Goal: Transaction & Acquisition: Purchase product/service

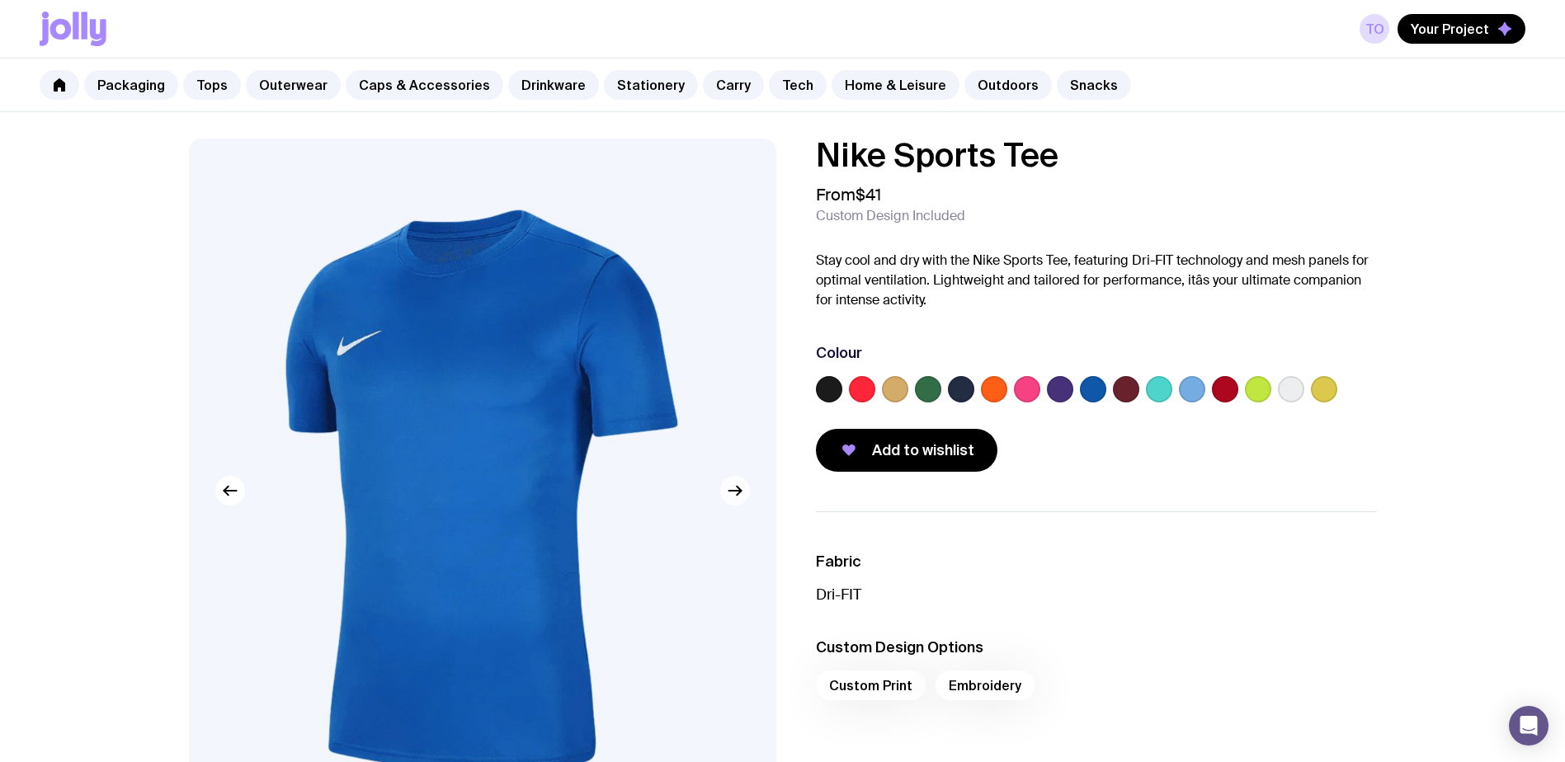
click at [721, 491] on button "button" at bounding box center [735, 491] width 30 height 30
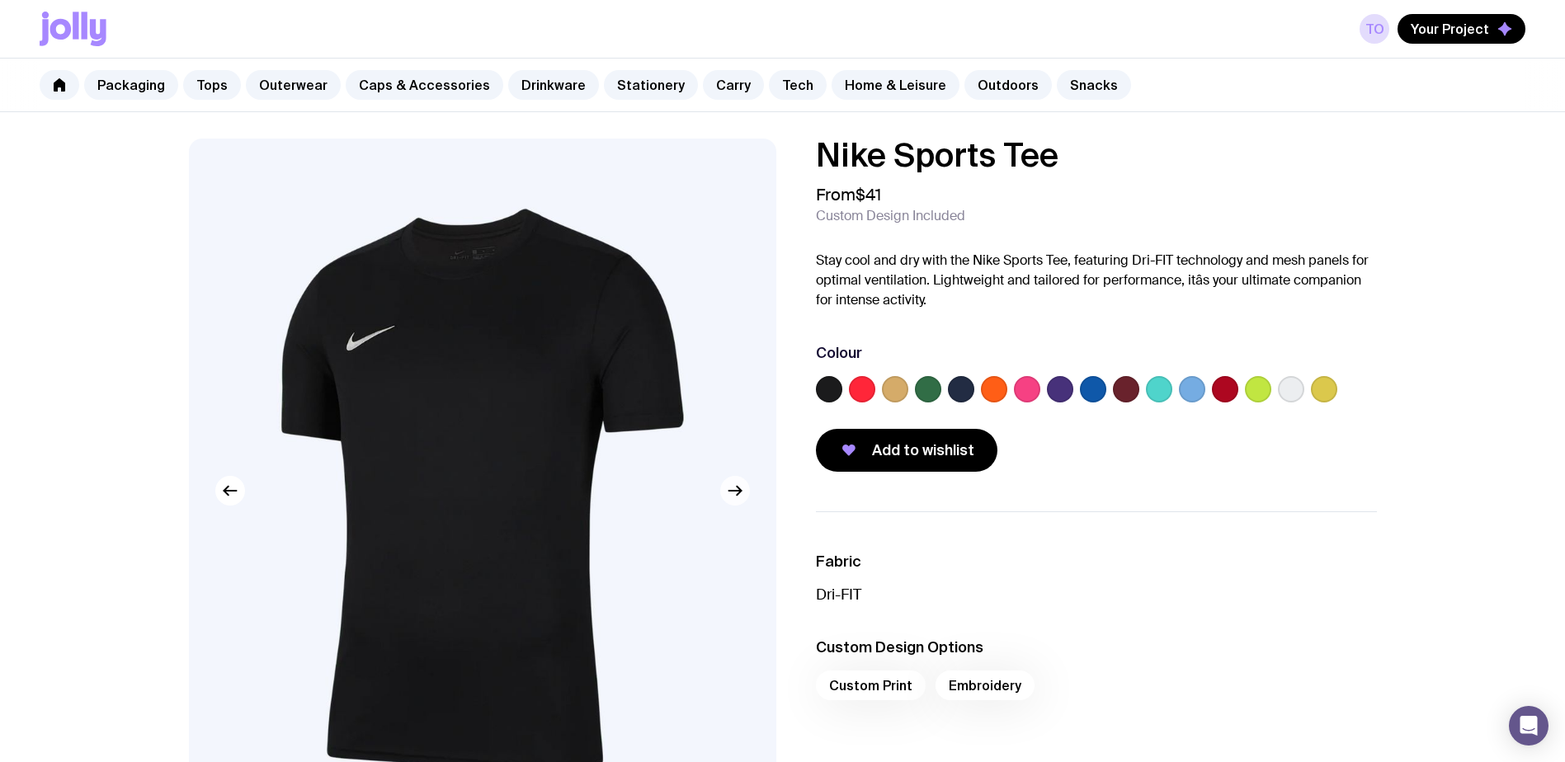
click at [721, 491] on button "button" at bounding box center [735, 491] width 30 height 30
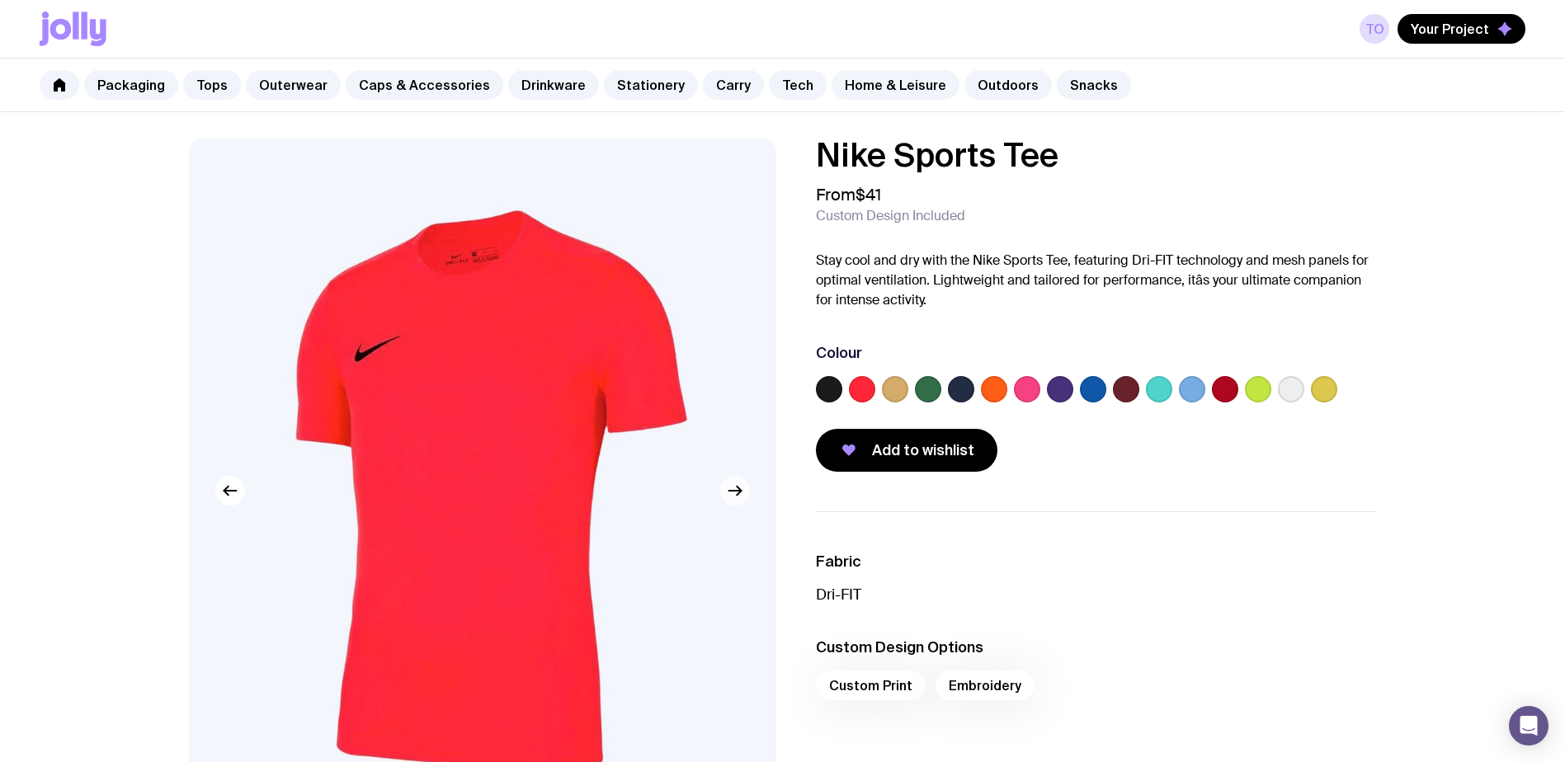
click at [721, 491] on button "button" at bounding box center [735, 491] width 30 height 30
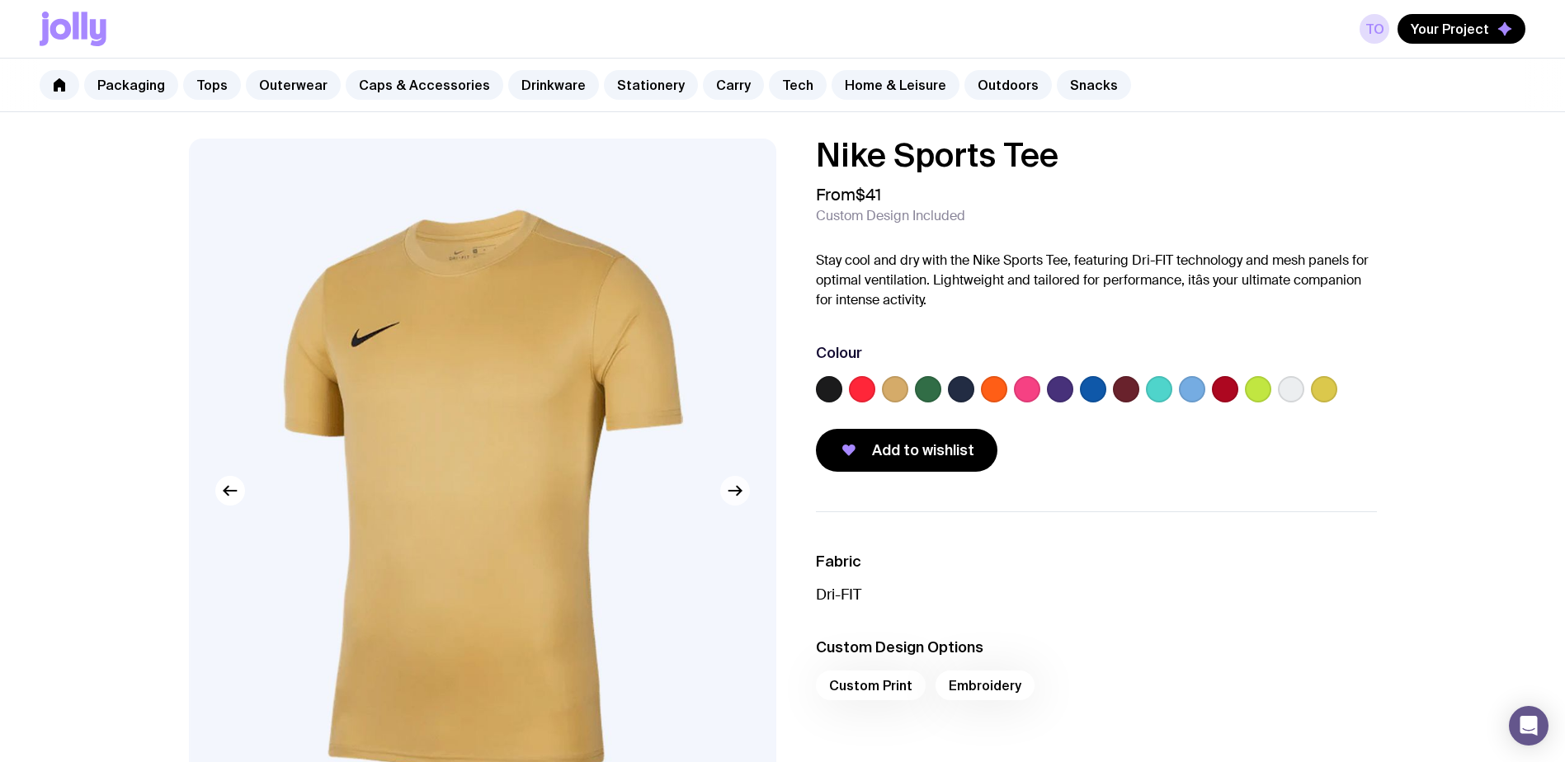
click at [721, 491] on button "button" at bounding box center [735, 491] width 30 height 30
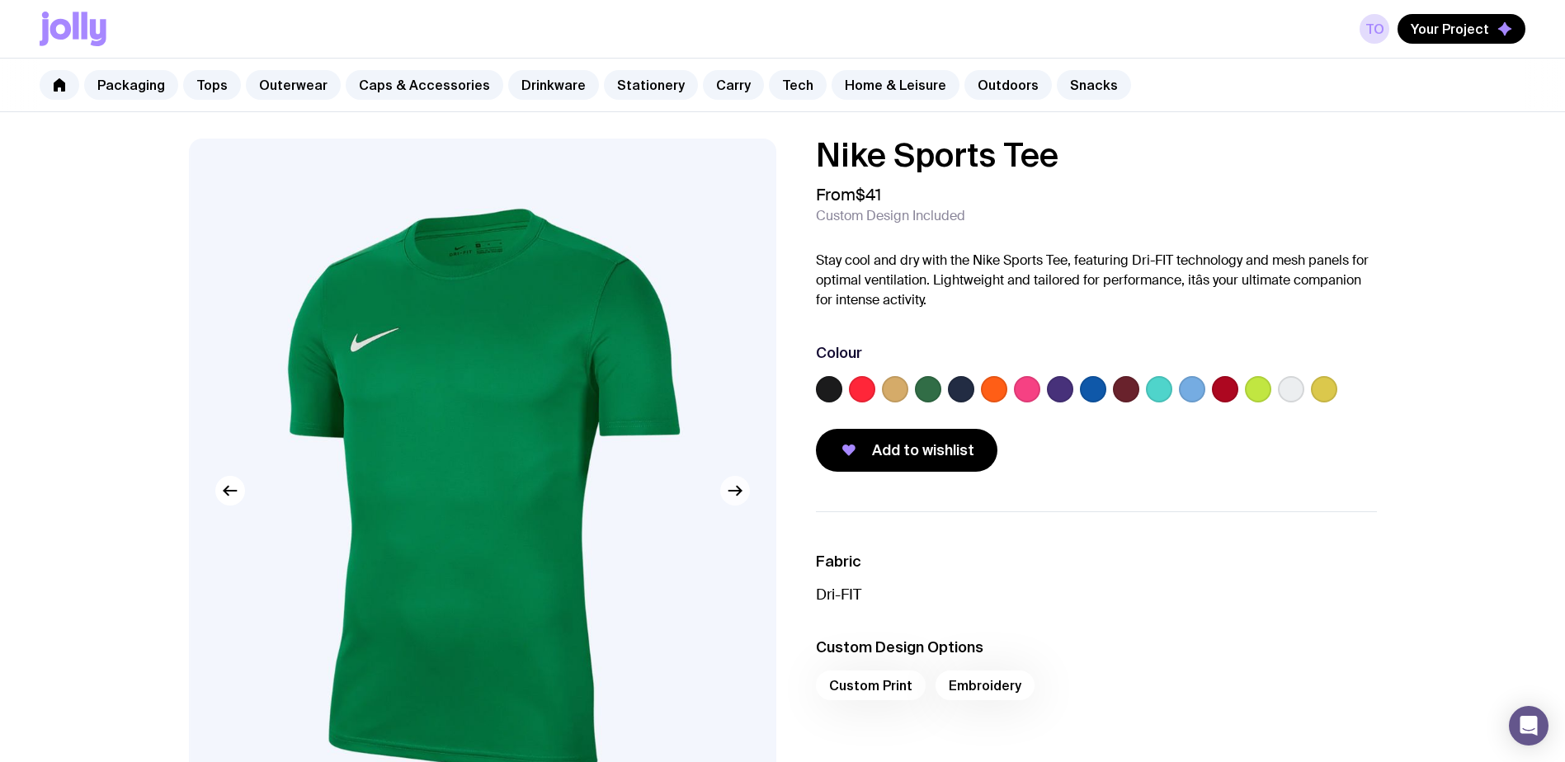
click at [721, 491] on button "button" at bounding box center [735, 491] width 30 height 30
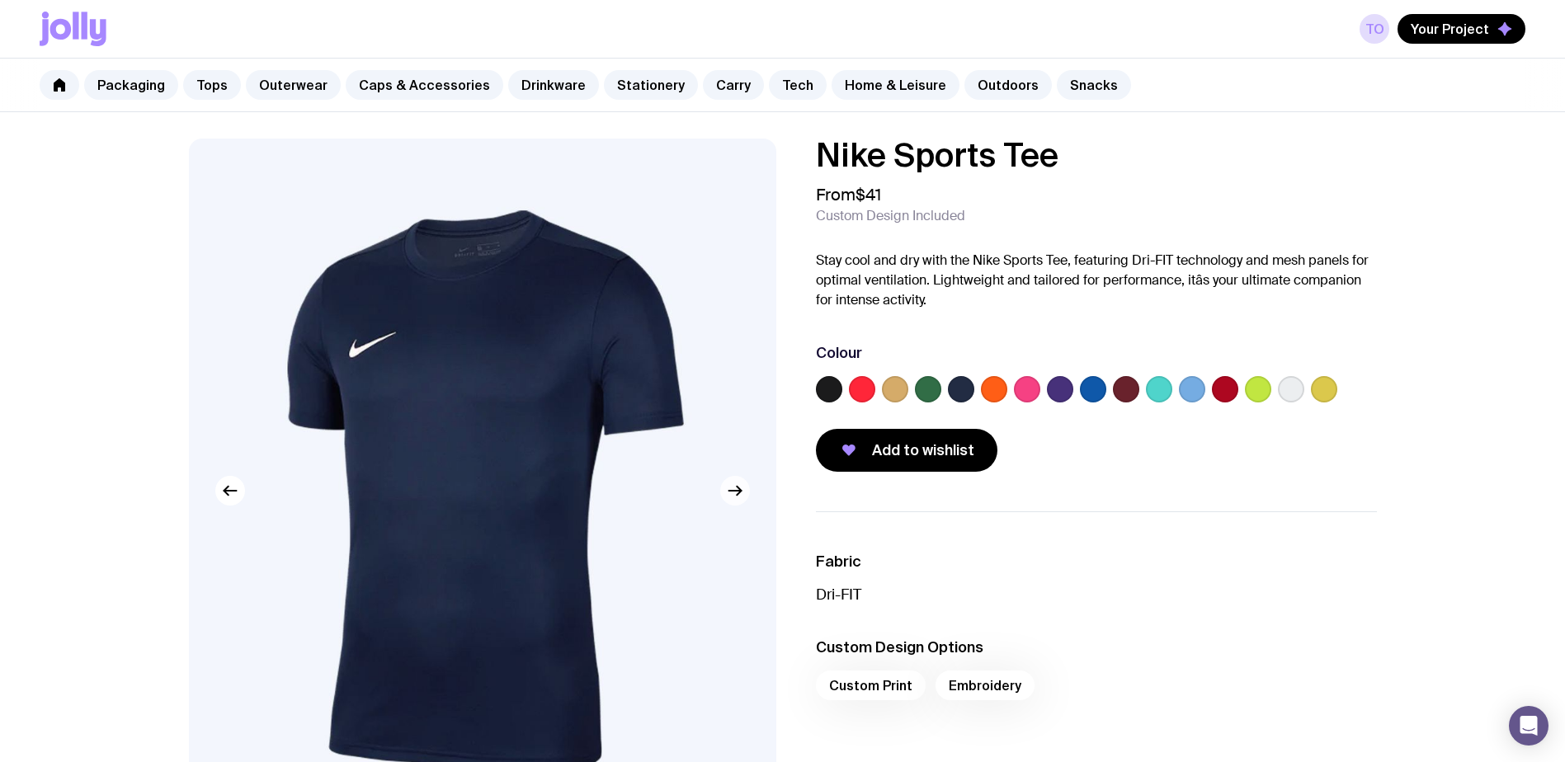
click at [721, 491] on button "button" at bounding box center [735, 491] width 30 height 30
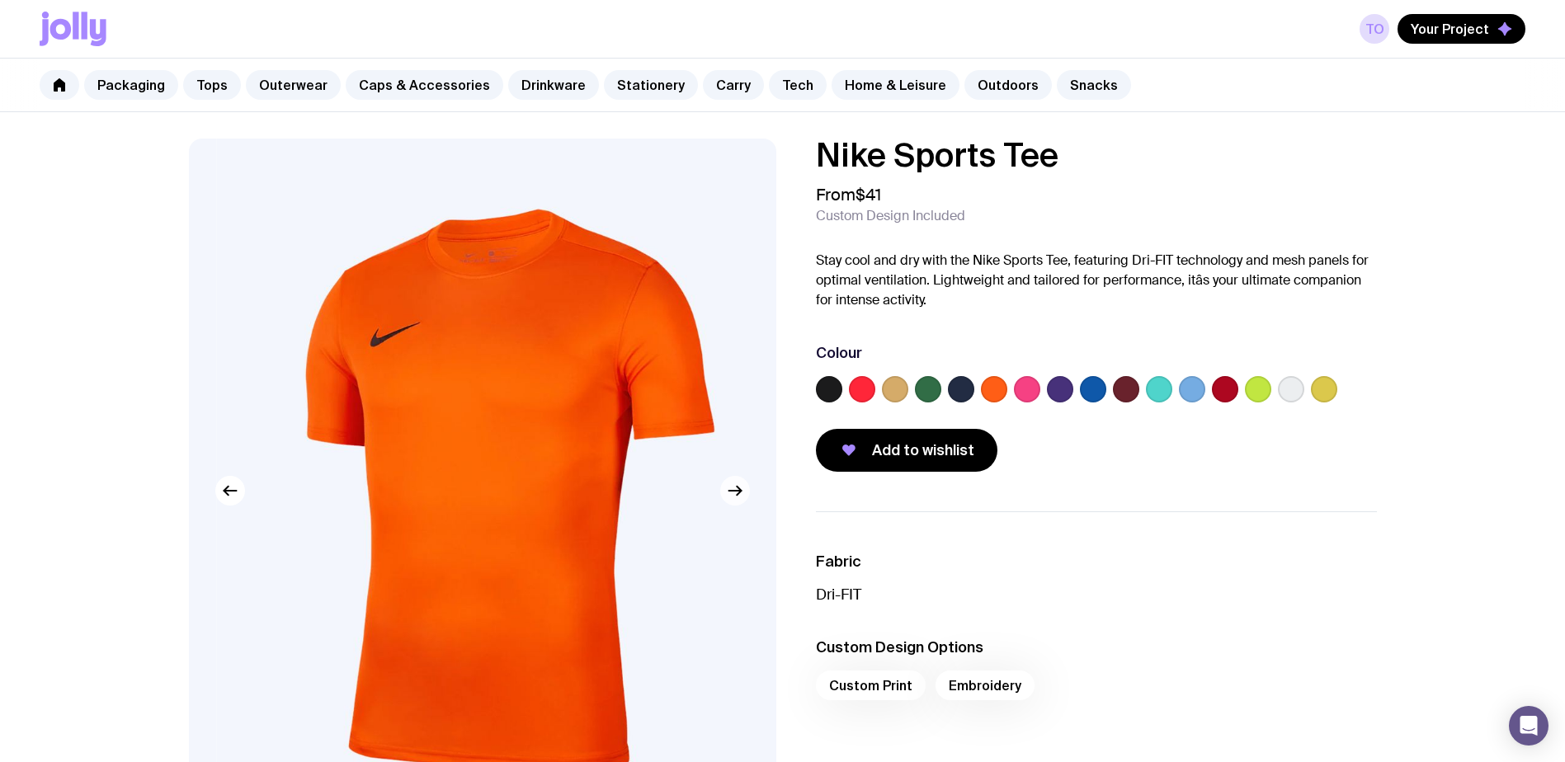
click at [721, 491] on button "button" at bounding box center [735, 491] width 30 height 30
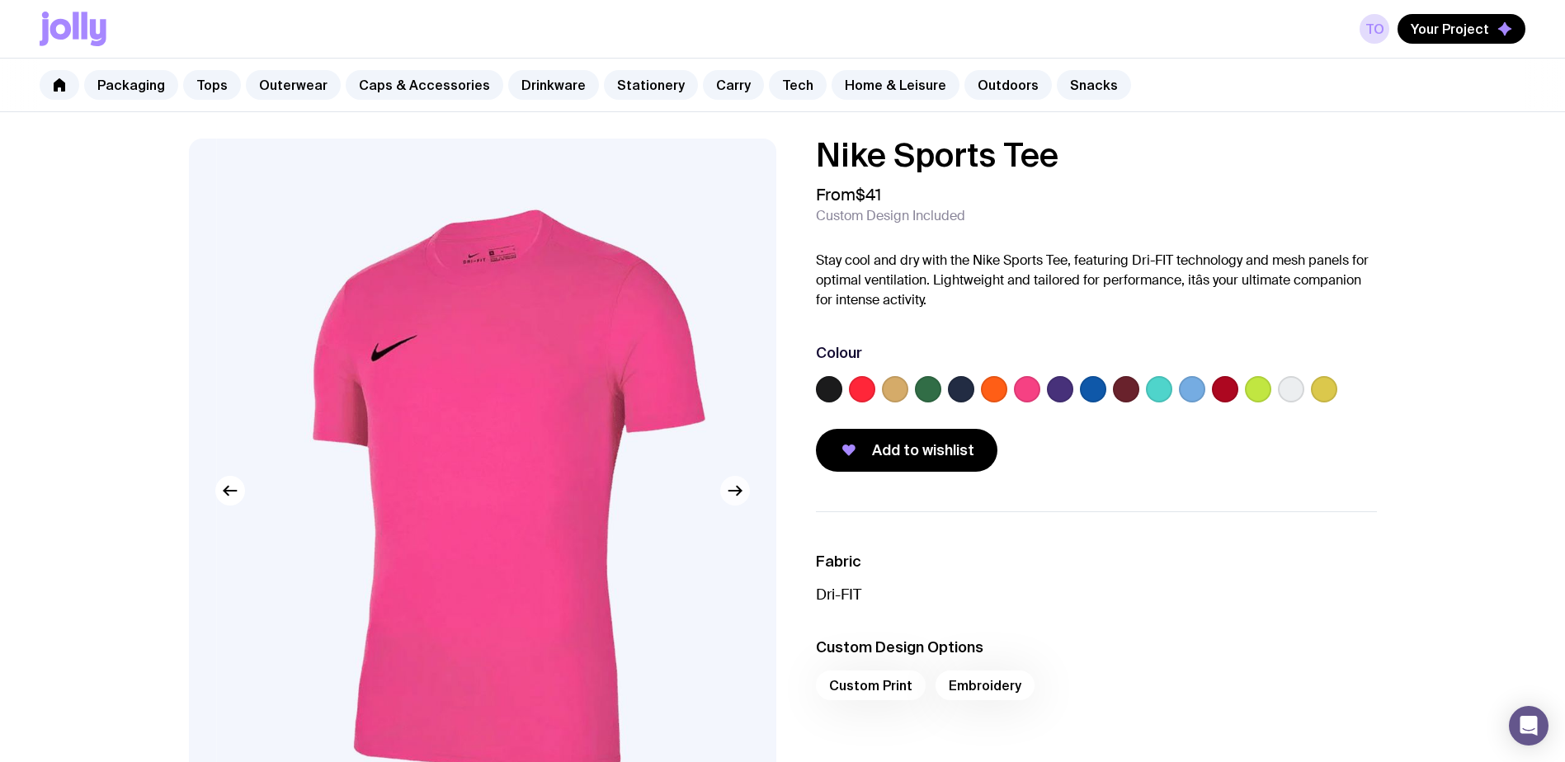
click at [721, 491] on button "button" at bounding box center [735, 491] width 30 height 30
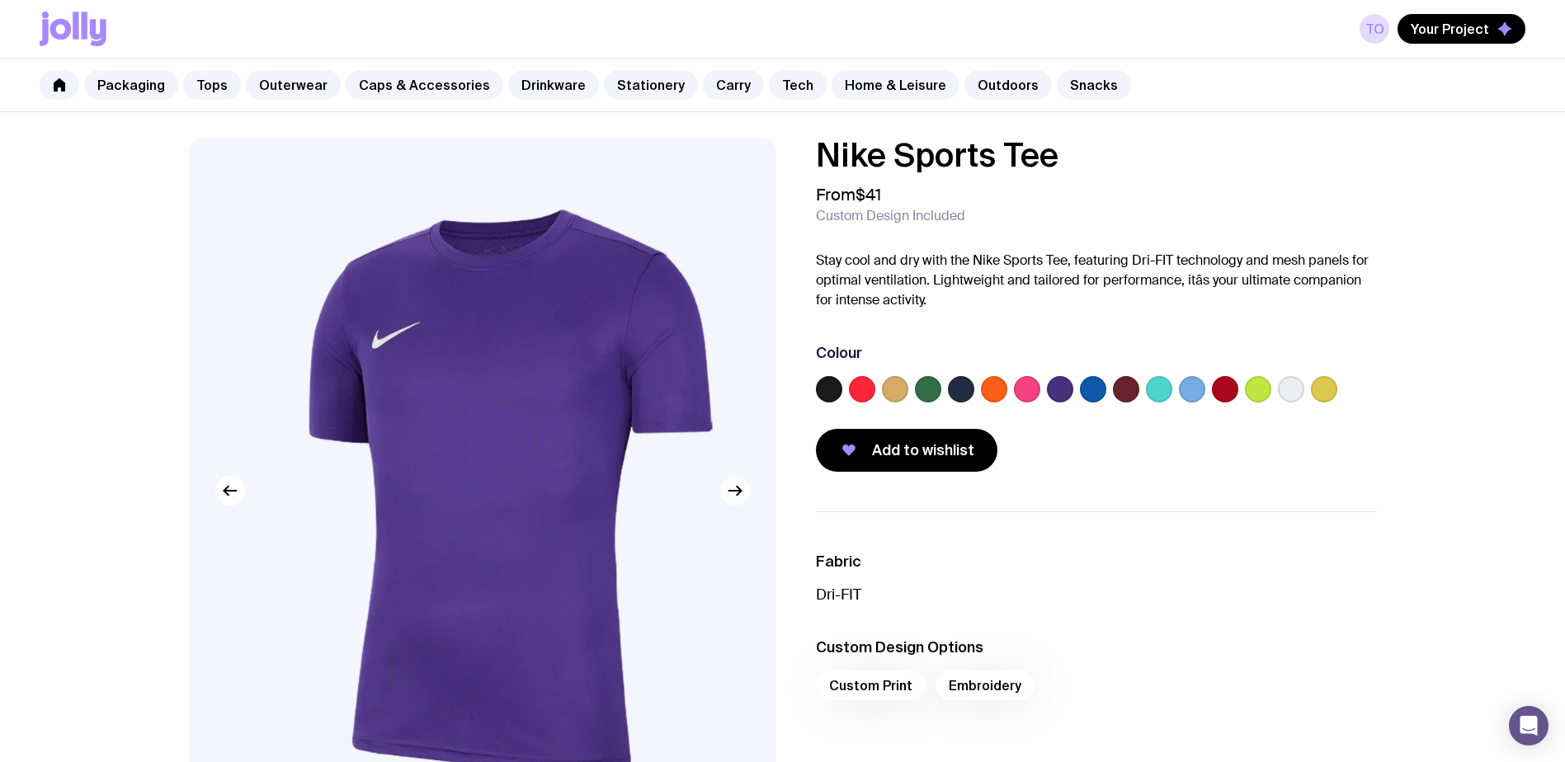
click at [721, 491] on button "button" at bounding box center [735, 491] width 30 height 30
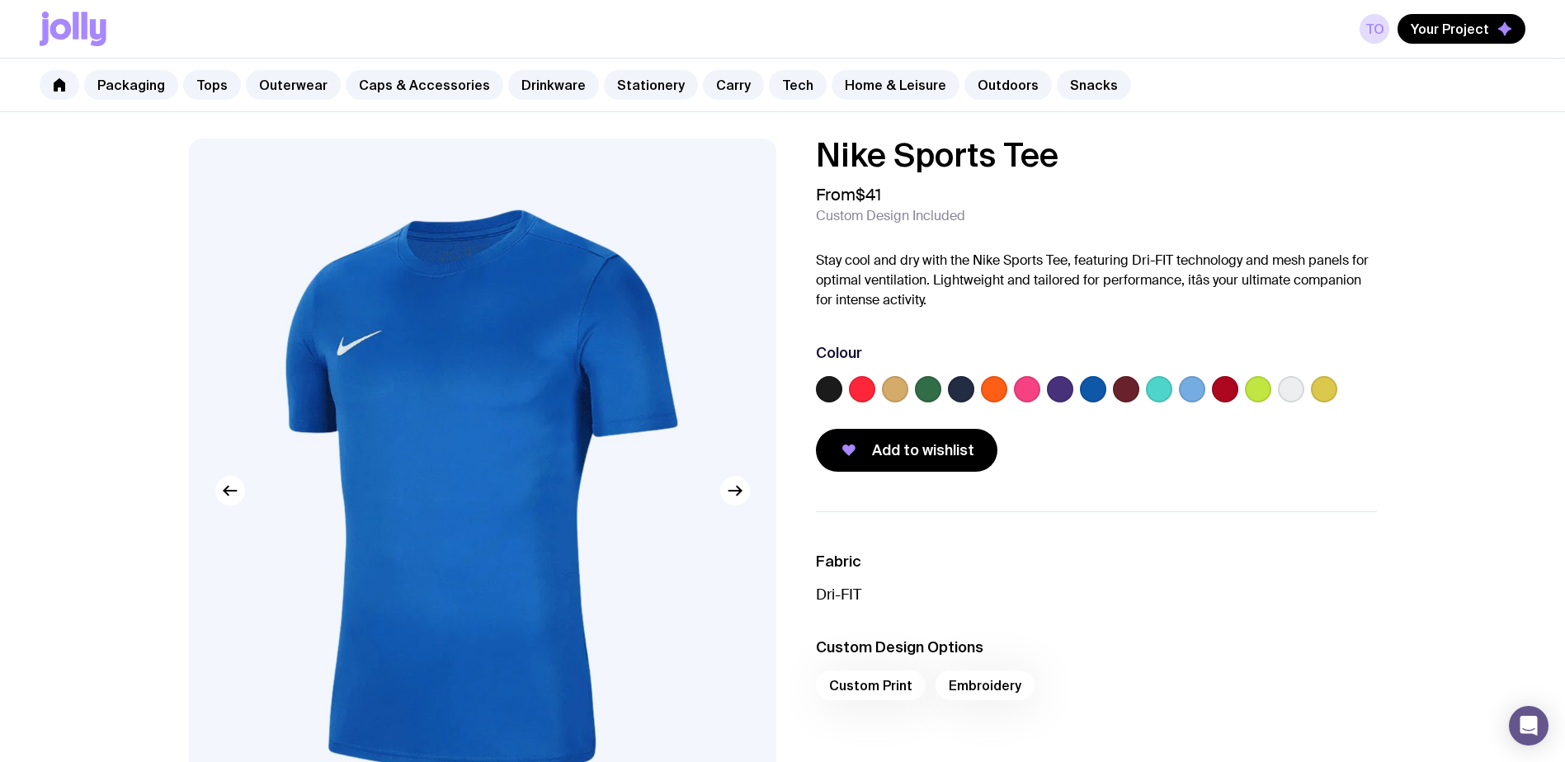
click at [1094, 408] on div at bounding box center [1096, 392] width 561 height 33
click at [1093, 388] on label at bounding box center [1093, 389] width 26 height 26
click at [0, 0] on input "radio" at bounding box center [0, 0] width 0 height 0
